Goal: Transaction & Acquisition: Obtain resource

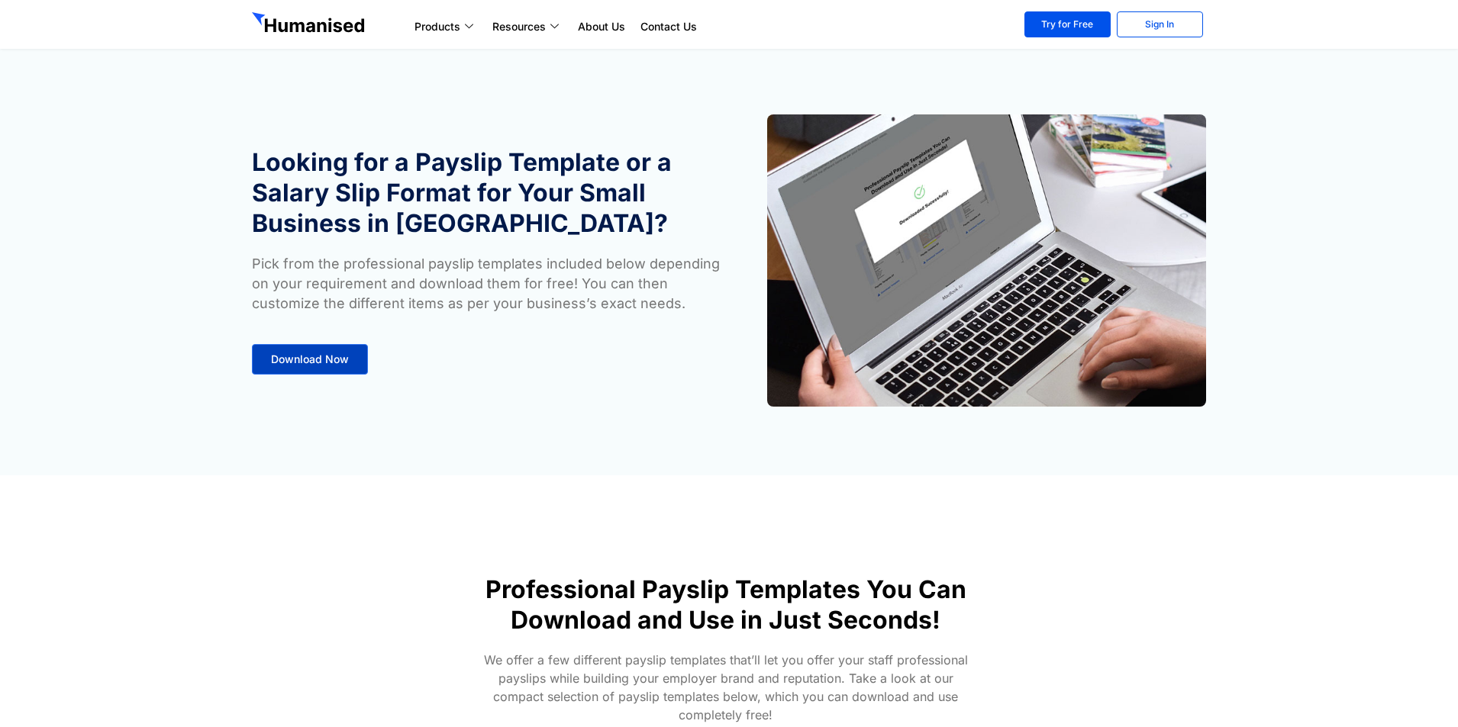
drag, startPoint x: 0, startPoint y: 0, endPoint x: 301, endPoint y: 356, distance: 465.8
click at [301, 356] on span "Download Now" at bounding box center [310, 359] width 78 height 11
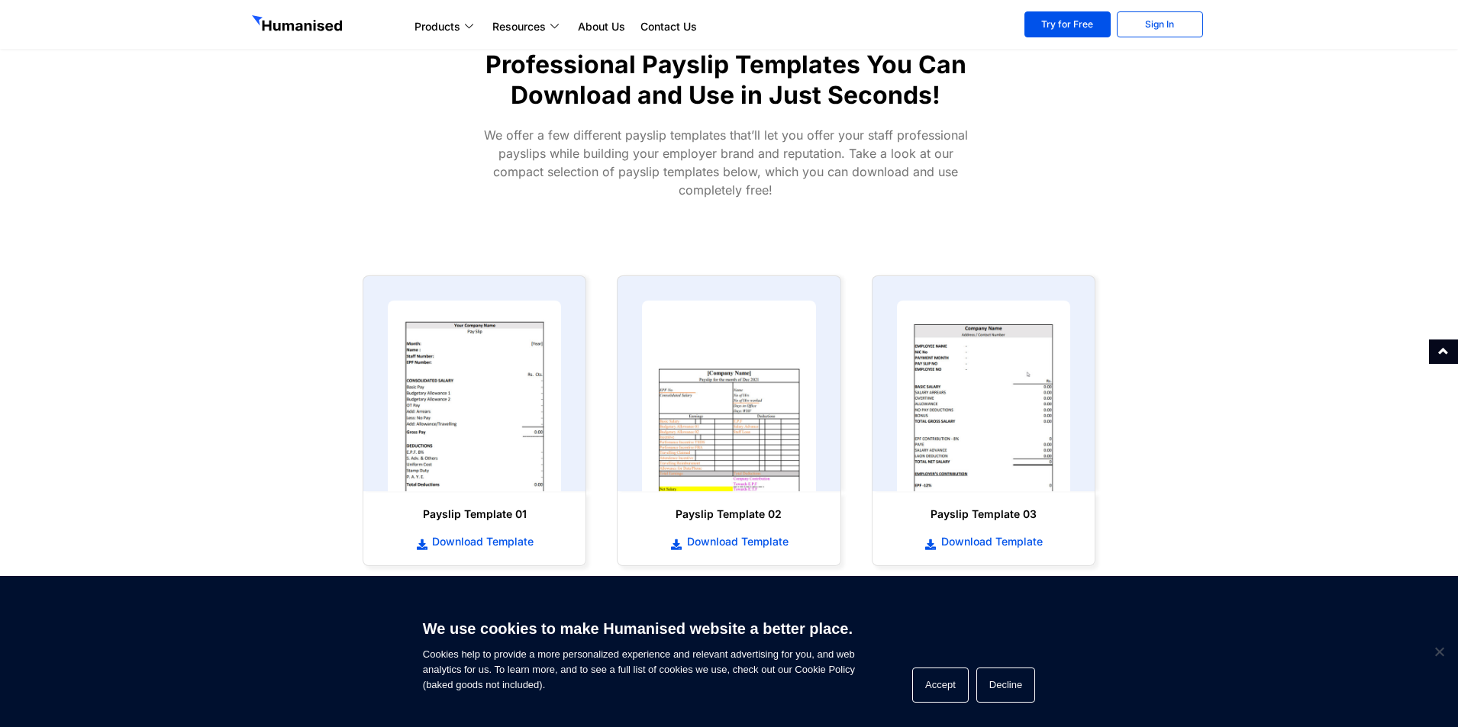
scroll to position [552, 0]
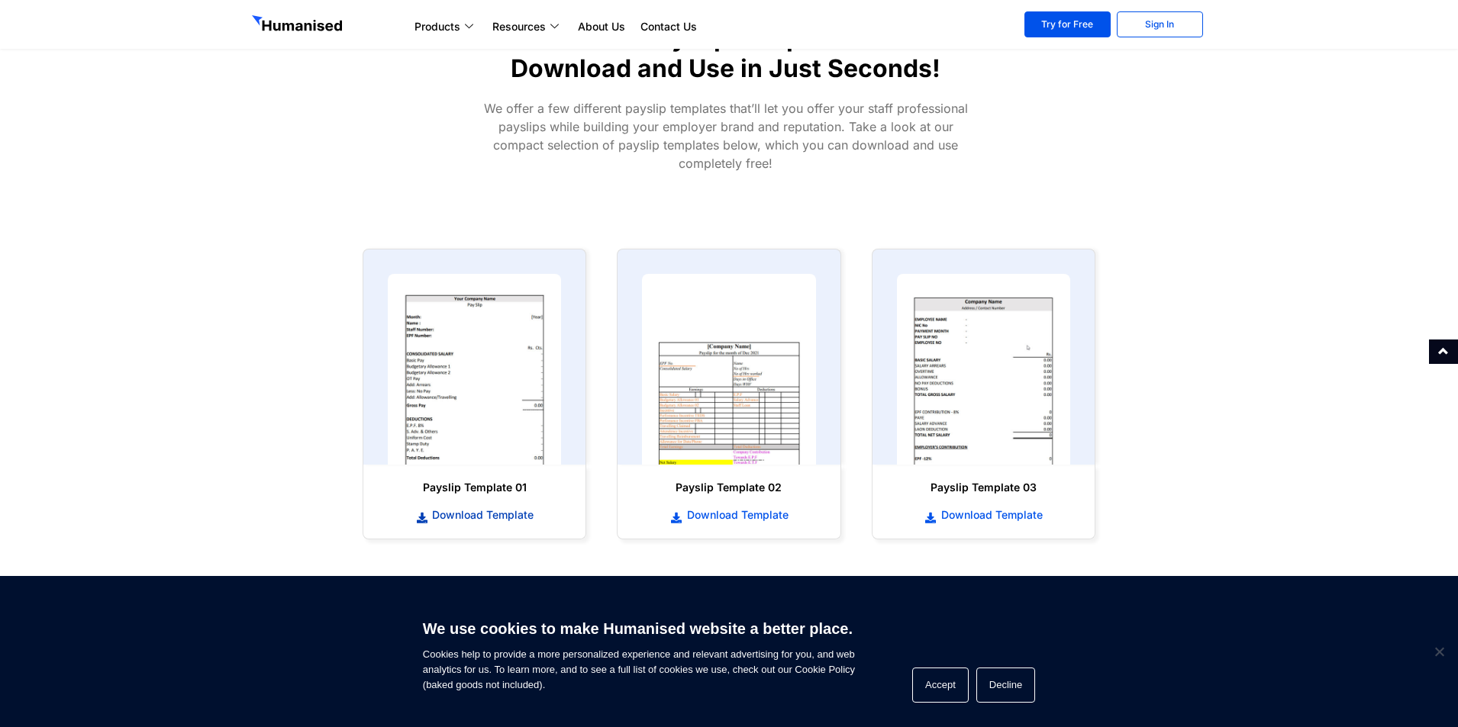
click at [484, 517] on span "Download Template" at bounding box center [480, 515] width 105 height 15
click at [769, 507] on link "Download Template" at bounding box center [729, 515] width 192 height 17
click at [954, 515] on span "Download Template" at bounding box center [989, 515] width 105 height 15
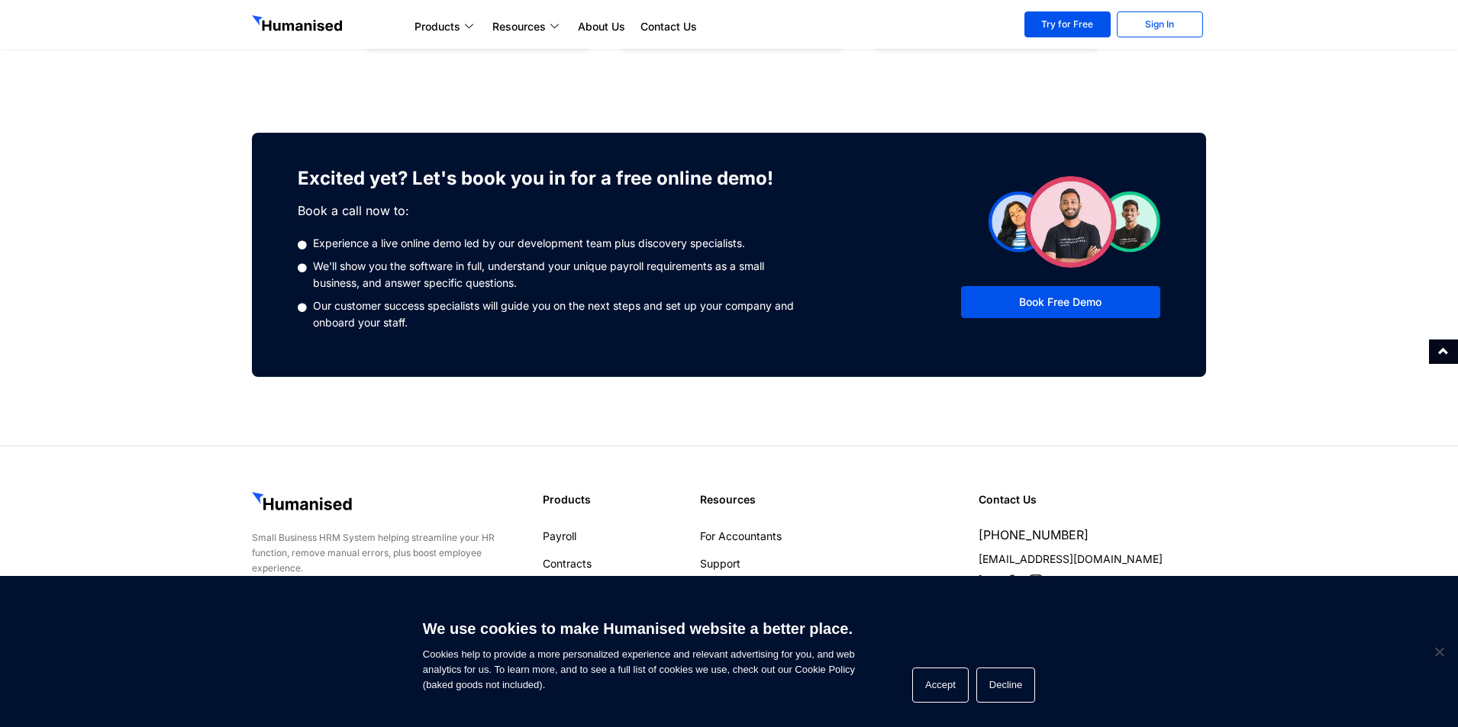
scroll to position [1054, 0]
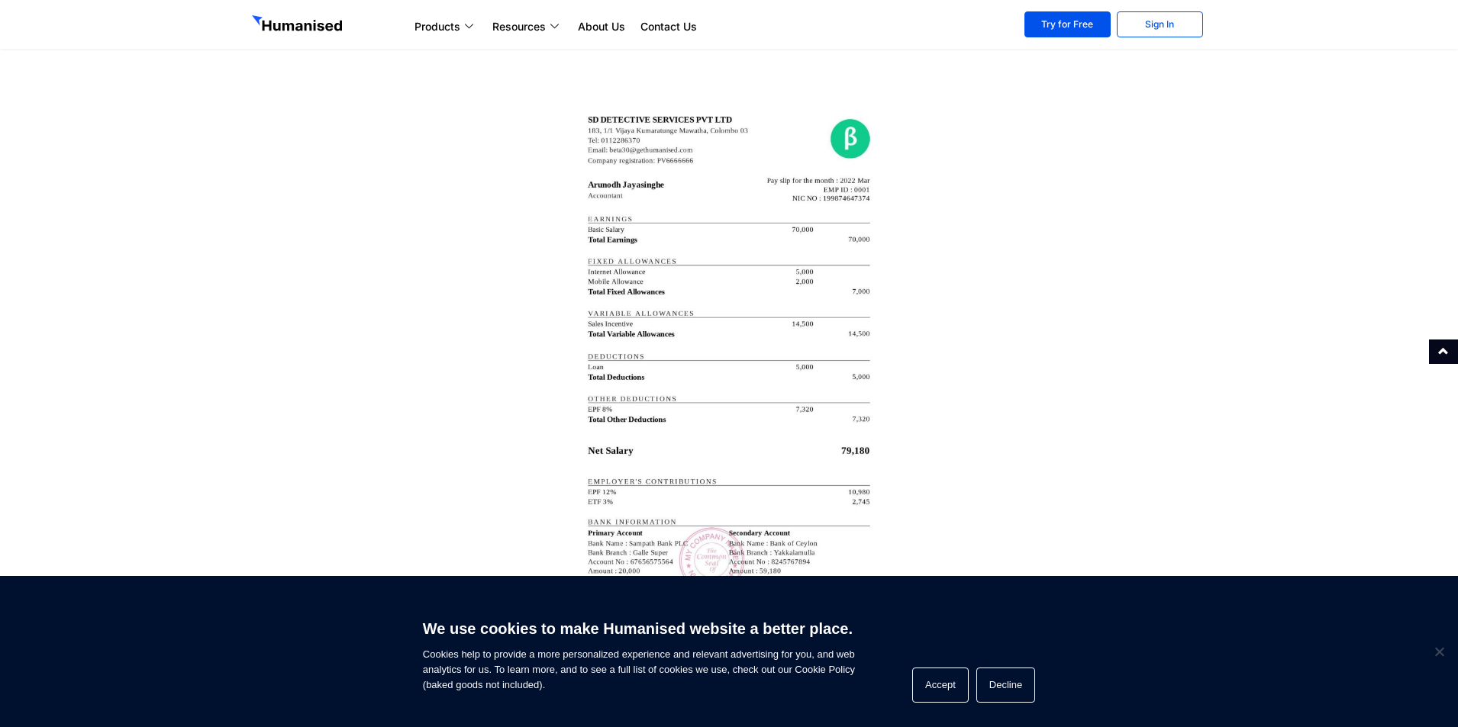
scroll to position [2672, 0]
click at [701, 202] on img at bounding box center [728, 382] width 305 height 587
click at [698, 203] on img at bounding box center [728, 382] width 305 height 587
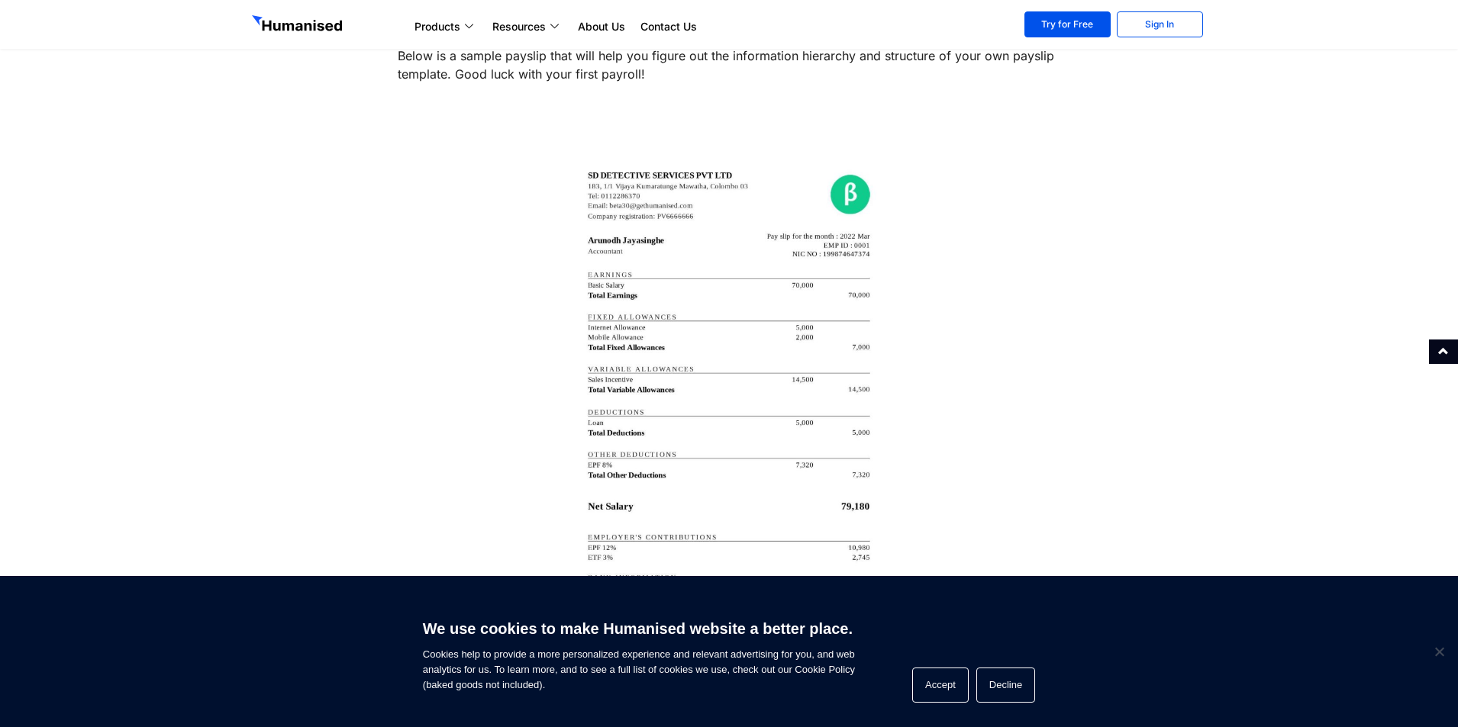
scroll to position [2595, 0]
